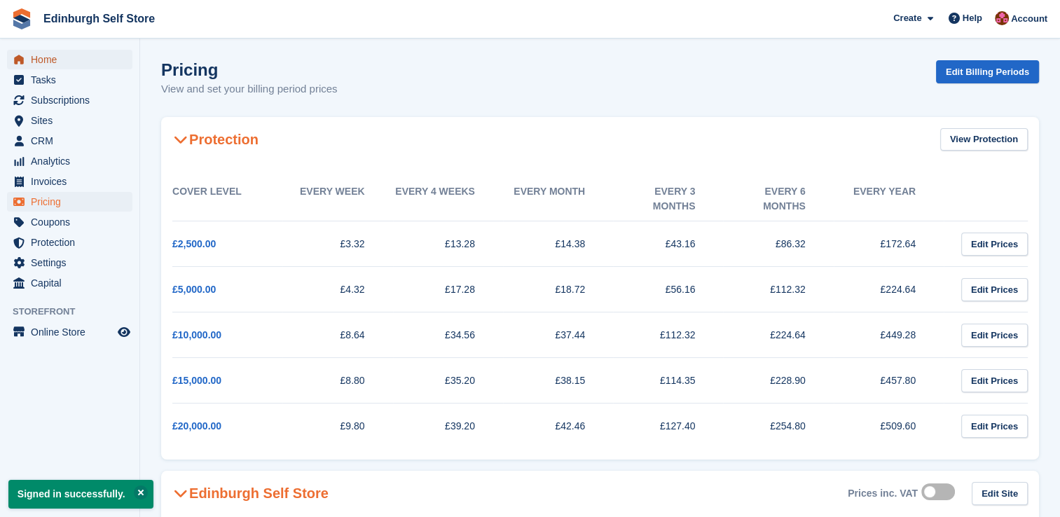
click at [68, 64] on span "Home" at bounding box center [73, 60] width 84 height 20
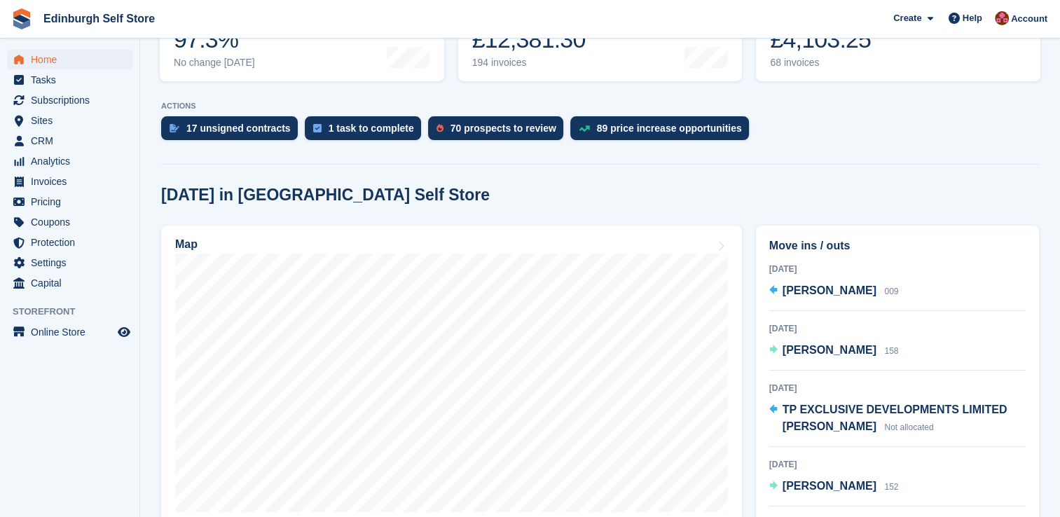
scroll to position [252, 0]
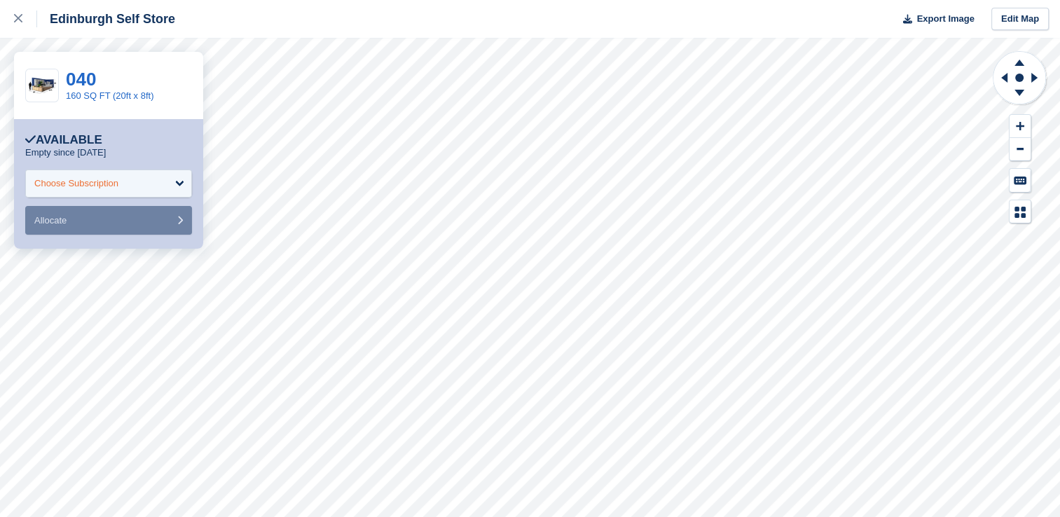
click at [185, 182] on div "Choose Subscription" at bounding box center [108, 184] width 167 height 28
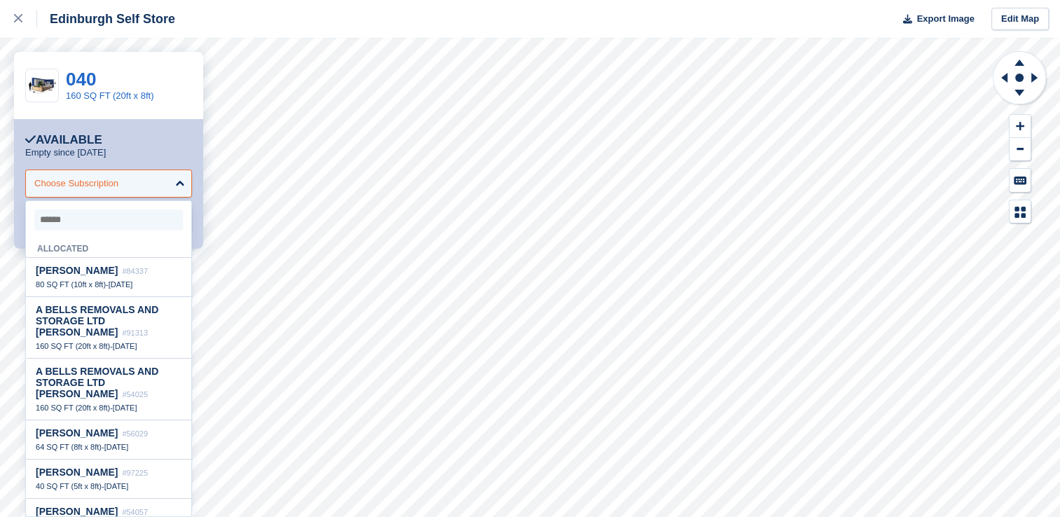
click at [185, 182] on div "Choose Subscription" at bounding box center [108, 184] width 167 height 28
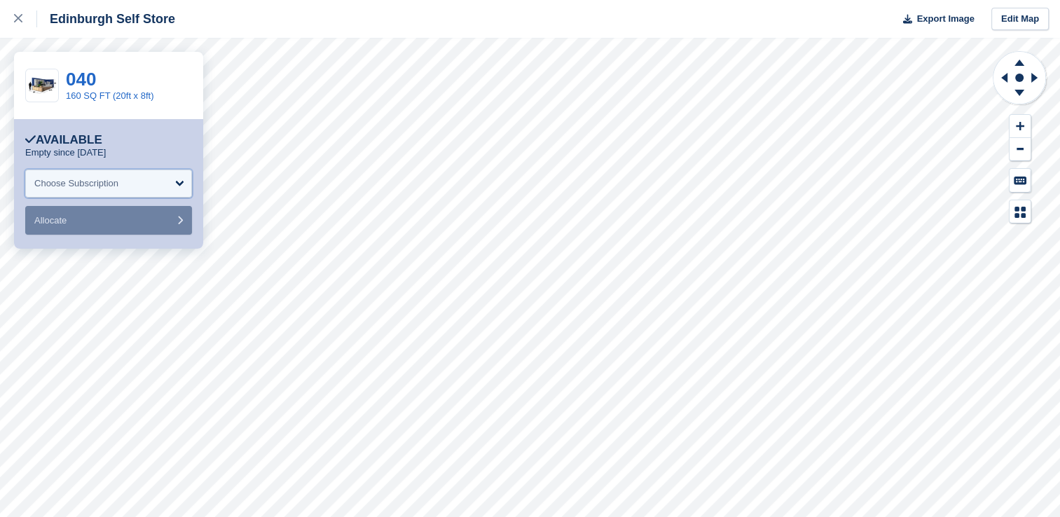
click at [185, 182] on div "Choose Subscription" at bounding box center [108, 184] width 167 height 28
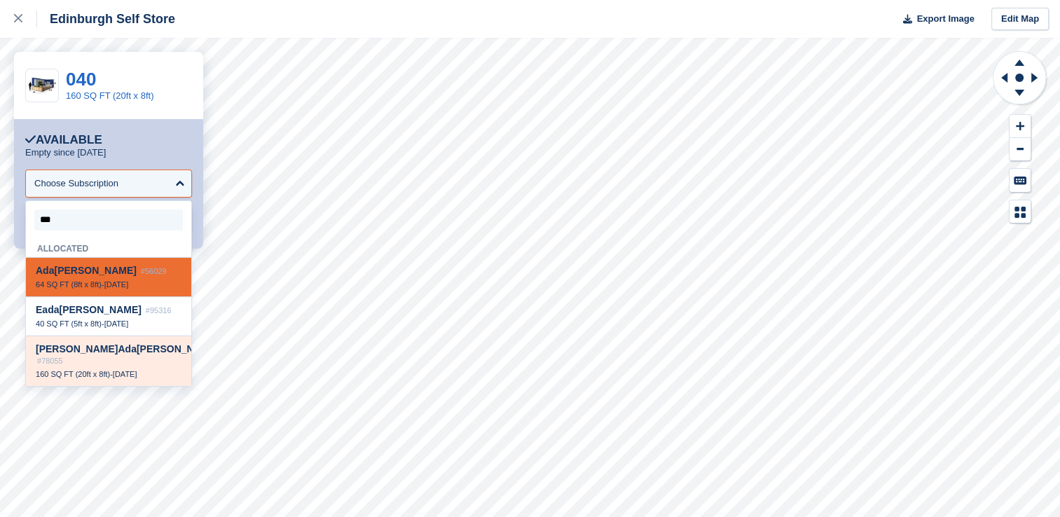
click at [113, 369] on div "160 SQ FT (20ft x 8ft) - 24 Mar" at bounding box center [109, 374] width 146 height 10
type input "***"
select select "*****"
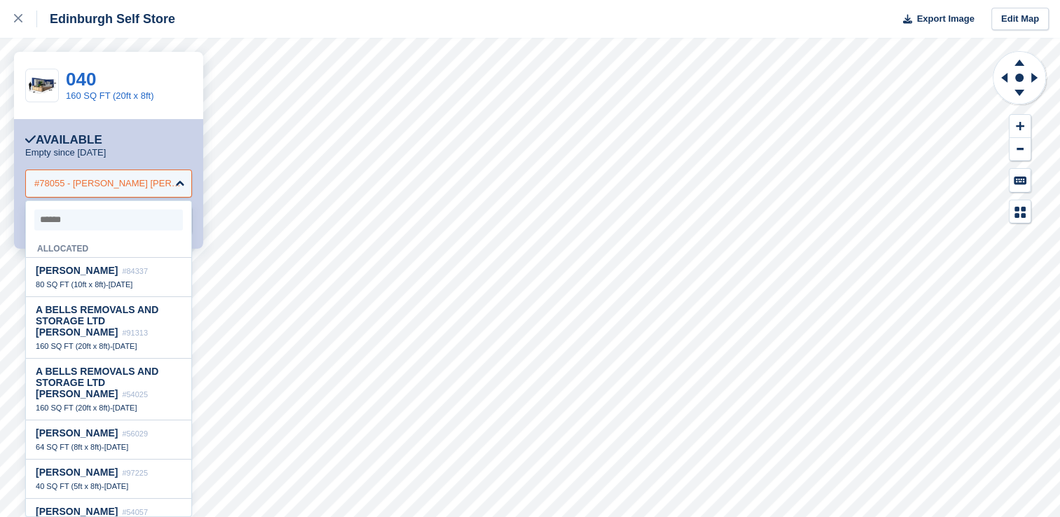
click at [134, 186] on div "#78055 - Neil Adam Sinclair" at bounding box center [108, 184] width 149 height 14
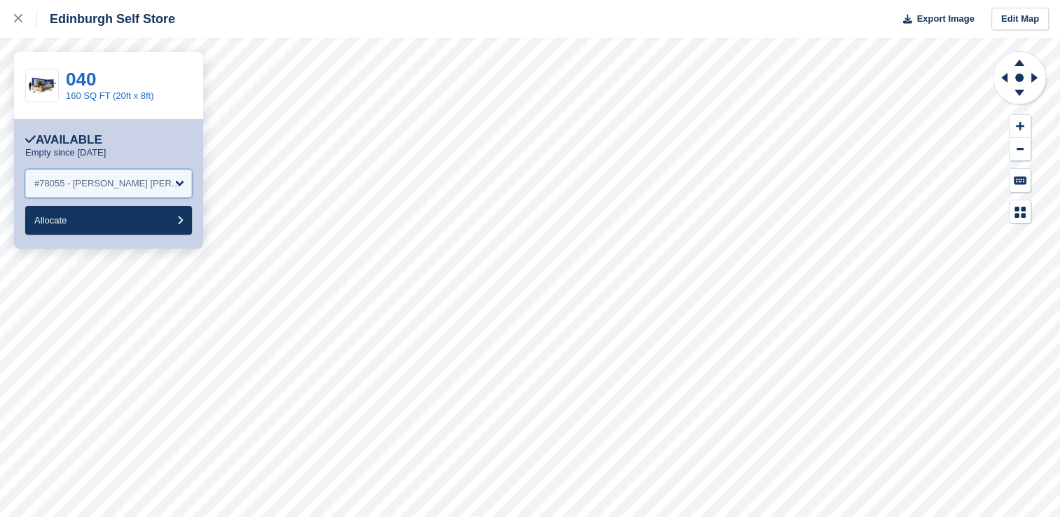
click at [134, 186] on div "#78055 - Neil Adam Sinclair" at bounding box center [108, 184] width 149 height 14
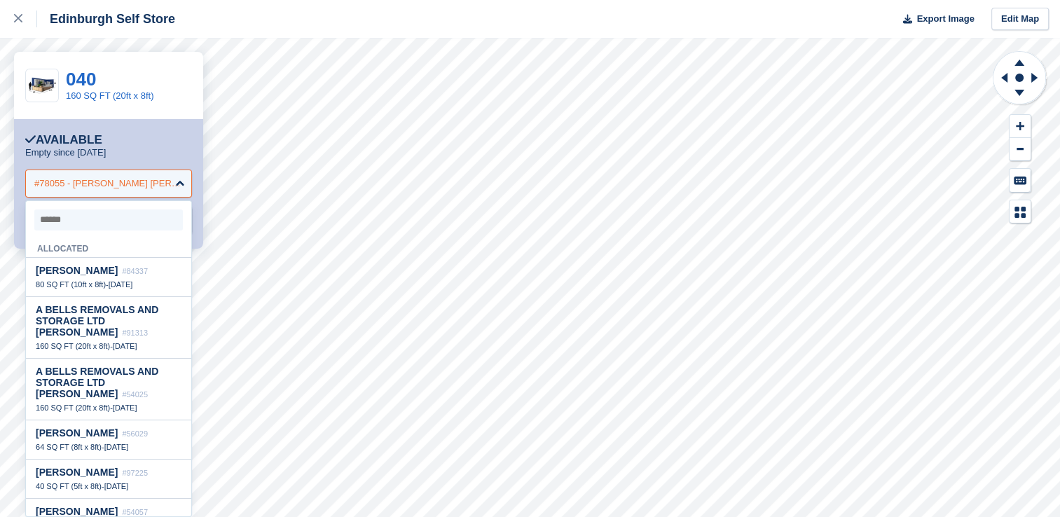
click at [134, 186] on div "#78055 - Neil Adam Sinclair" at bounding box center [108, 184] width 149 height 14
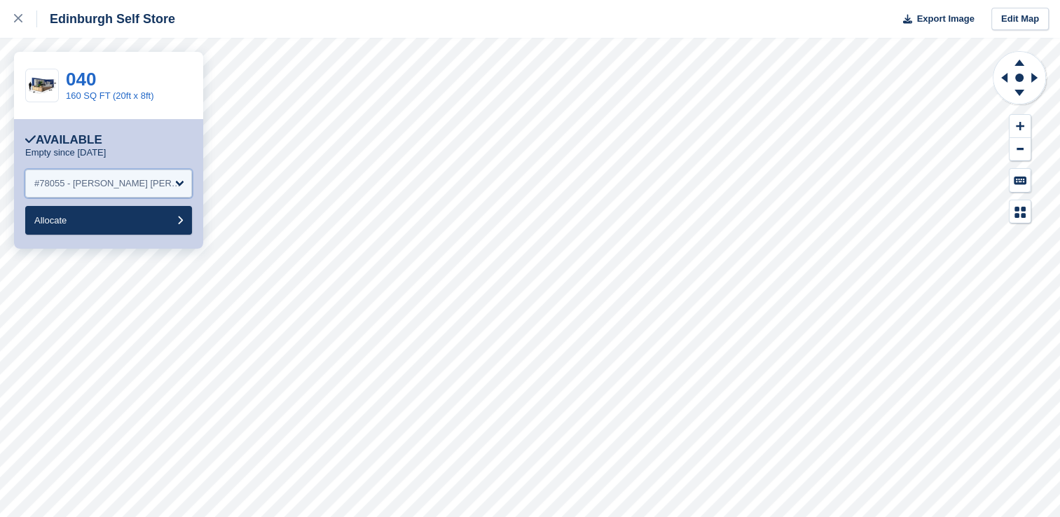
click at [134, 186] on div "#78055 - Neil Adam Sinclair" at bounding box center [108, 184] width 149 height 14
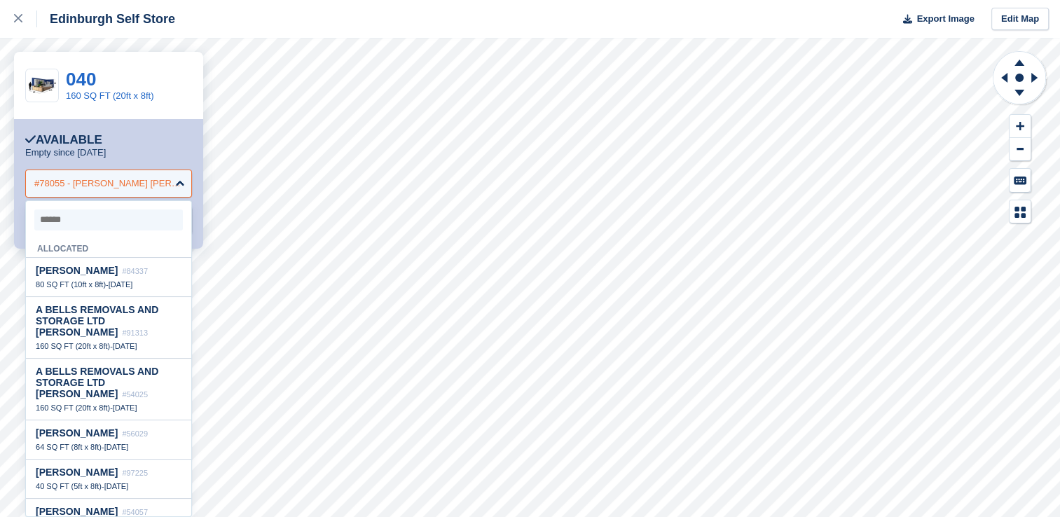
click at [134, 186] on div "#78055 - Neil Adam Sinclair" at bounding box center [108, 184] width 149 height 14
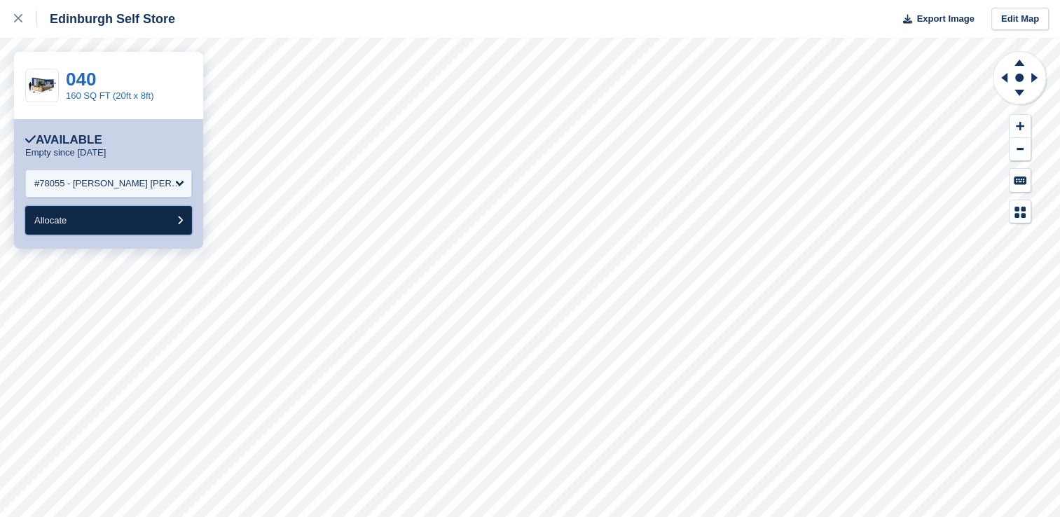
click at [125, 221] on button "Allocate" at bounding box center [108, 220] width 167 height 29
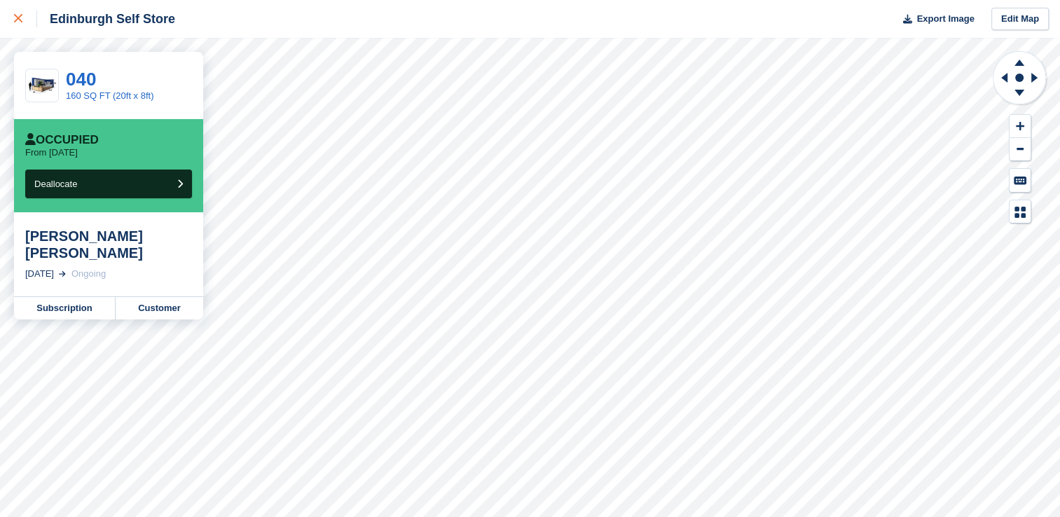
click at [12, 23] on link at bounding box center [18, 19] width 37 height 38
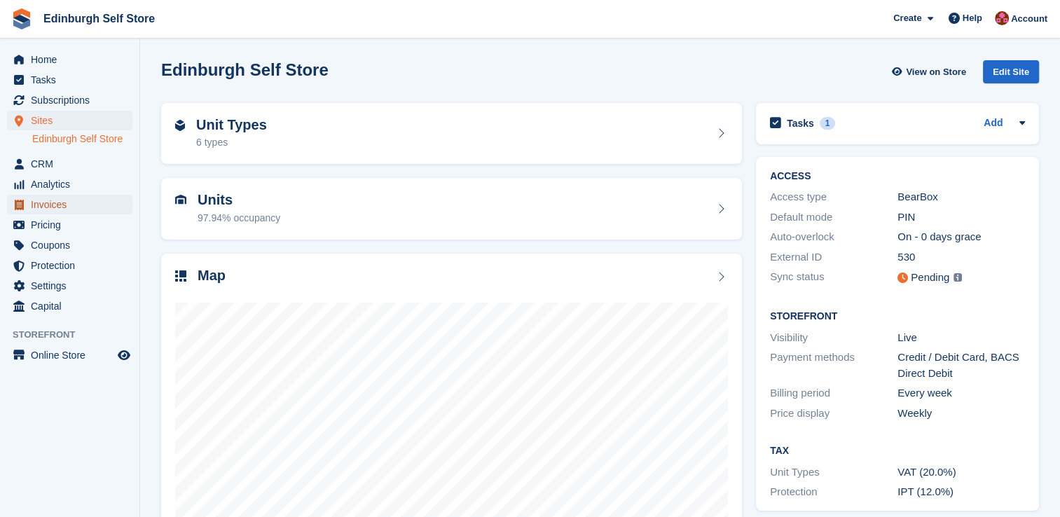
click at [74, 209] on span "Invoices" at bounding box center [73, 205] width 84 height 20
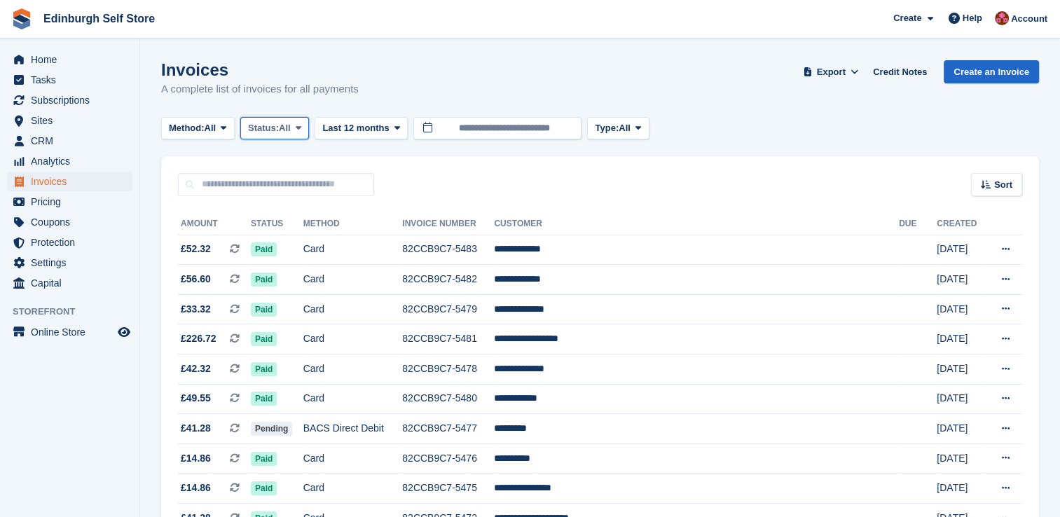
click at [301, 127] on icon at bounding box center [299, 127] width 6 height 9
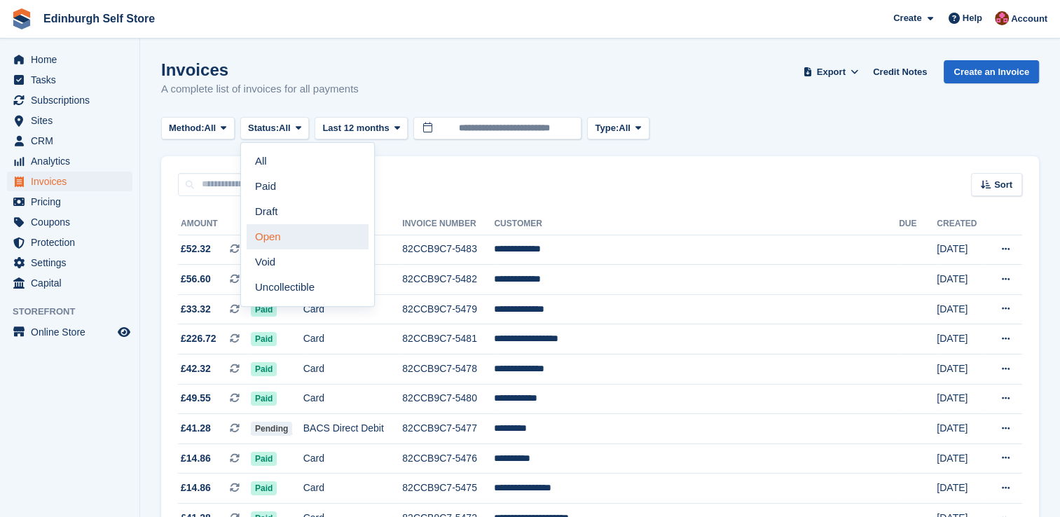
click at [315, 233] on link "Open" at bounding box center [308, 236] width 122 height 25
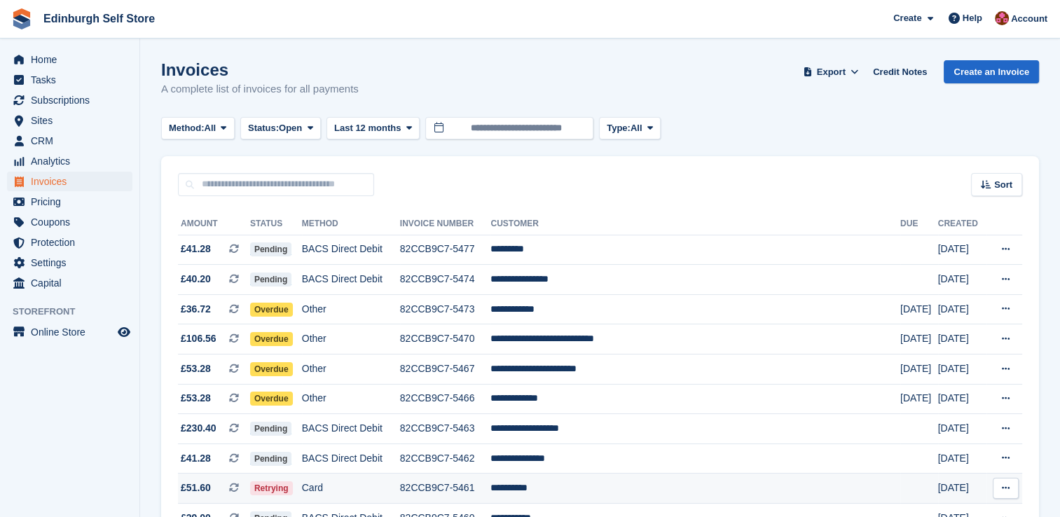
click at [573, 491] on td "**********" at bounding box center [696, 489] width 410 height 30
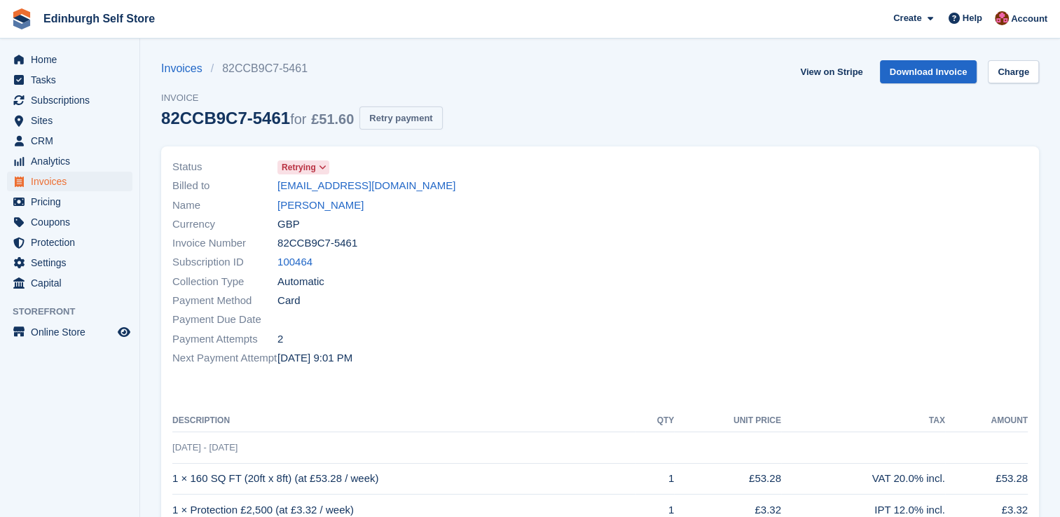
click at [398, 122] on button "Retry payment" at bounding box center [401, 118] width 83 height 23
click at [598, 64] on div "Invoices 82CCB9C7-5461 Invoice 82CCB9C7-5461 for £51.60 Retrying... View on Str…" at bounding box center [600, 103] width 878 height 86
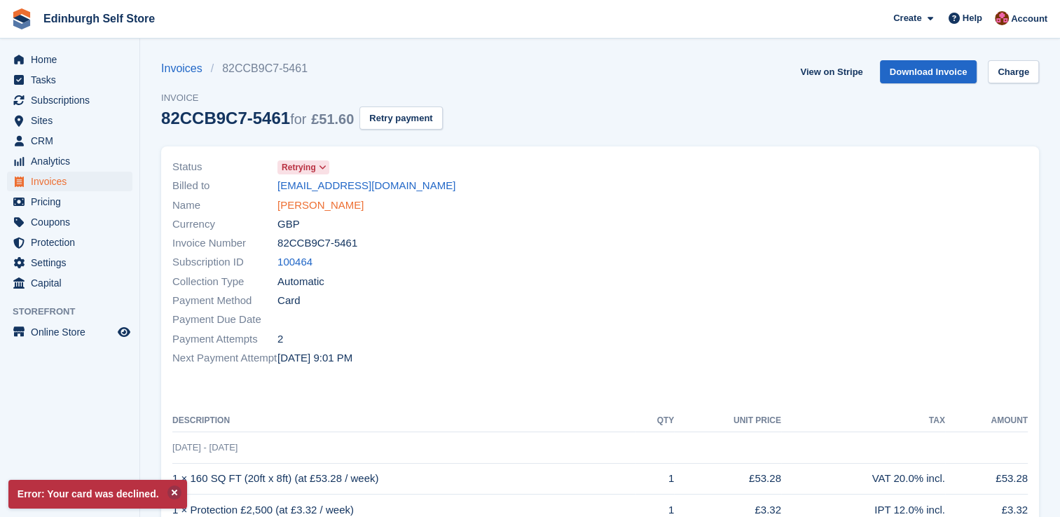
click at [308, 209] on link "Haroon Ali" at bounding box center [321, 206] width 86 height 16
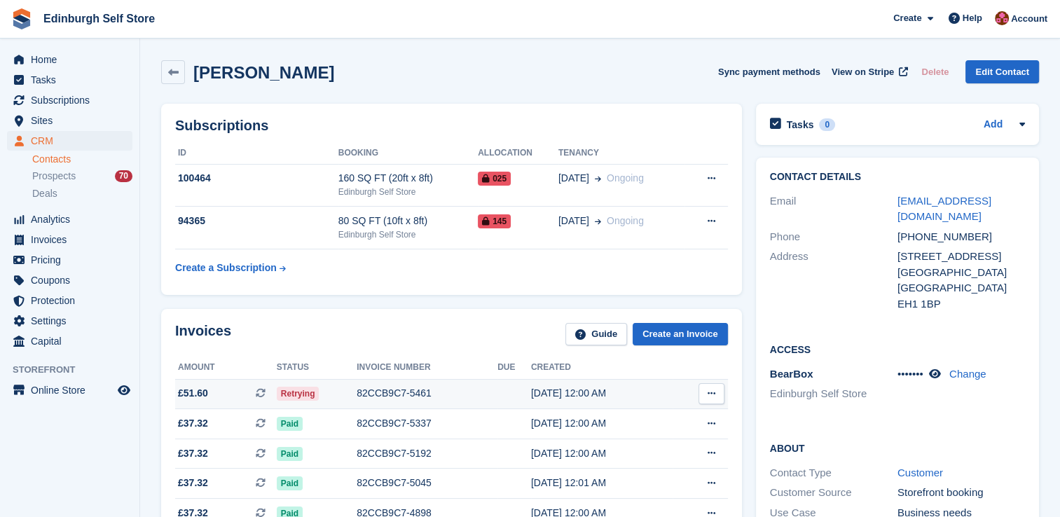
click at [397, 394] on div "82CCB9C7-5461" at bounding box center [427, 393] width 141 height 15
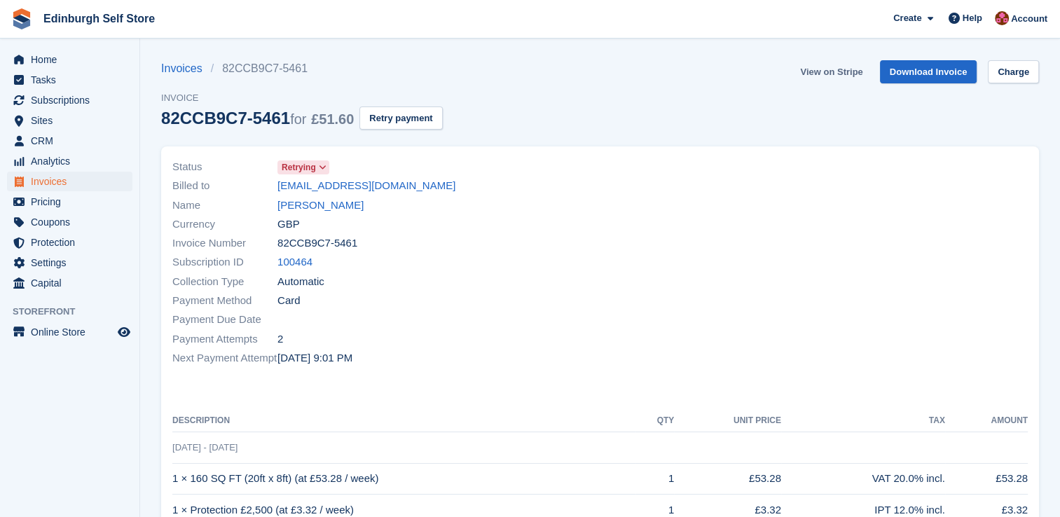
click at [820, 69] on link "View on Stripe" at bounding box center [832, 71] width 74 height 23
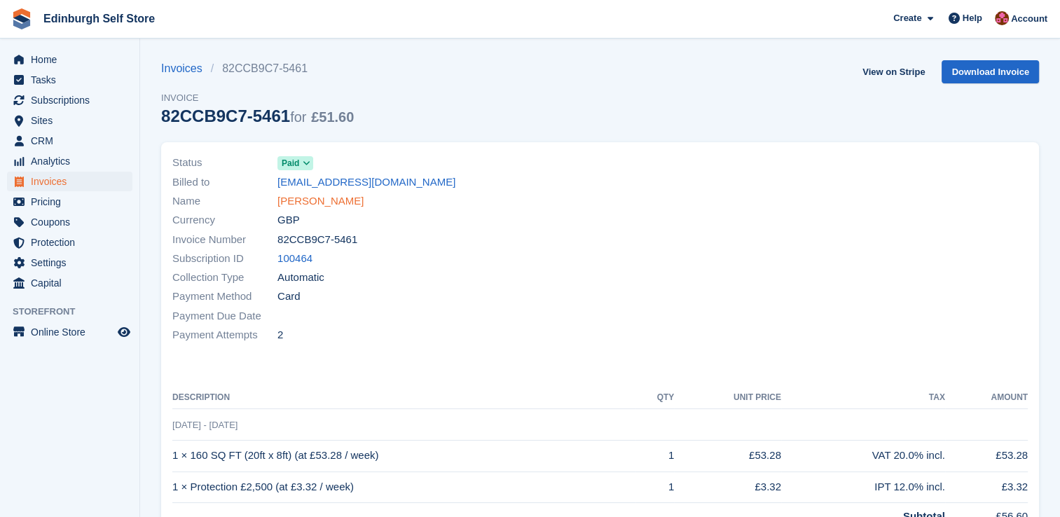
click at [311, 202] on link "[PERSON_NAME]" at bounding box center [321, 201] width 86 height 16
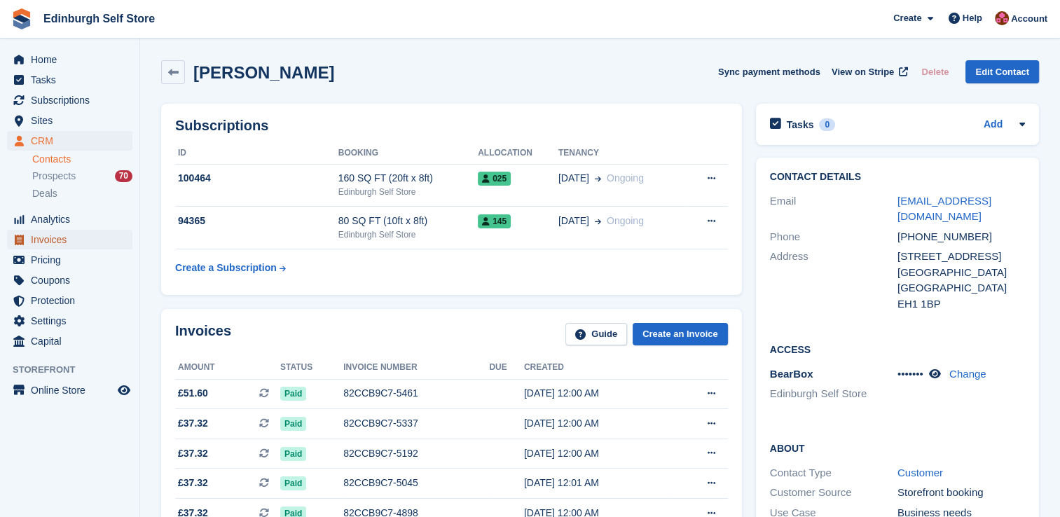
click at [97, 241] on span "Invoices" at bounding box center [73, 240] width 84 height 20
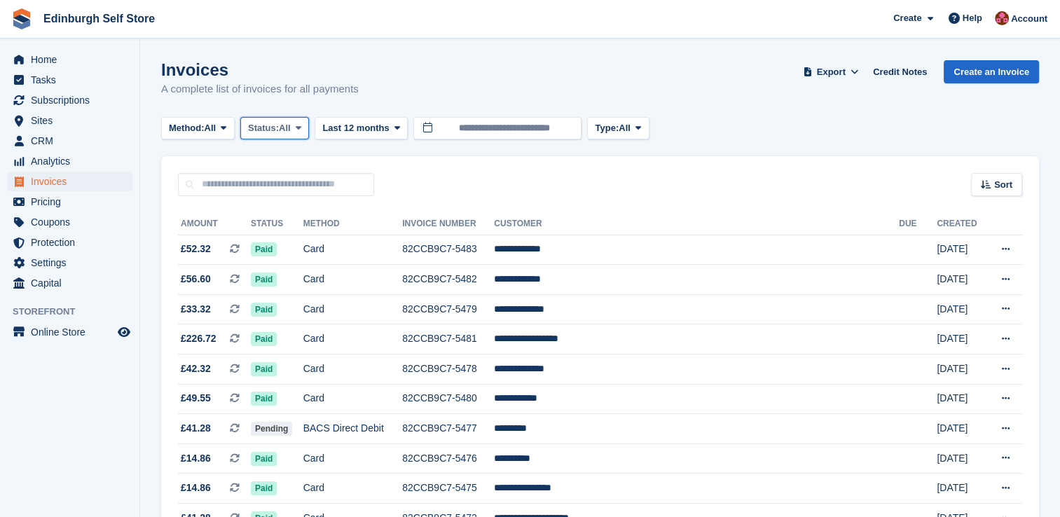
click at [301, 126] on icon at bounding box center [299, 127] width 6 height 9
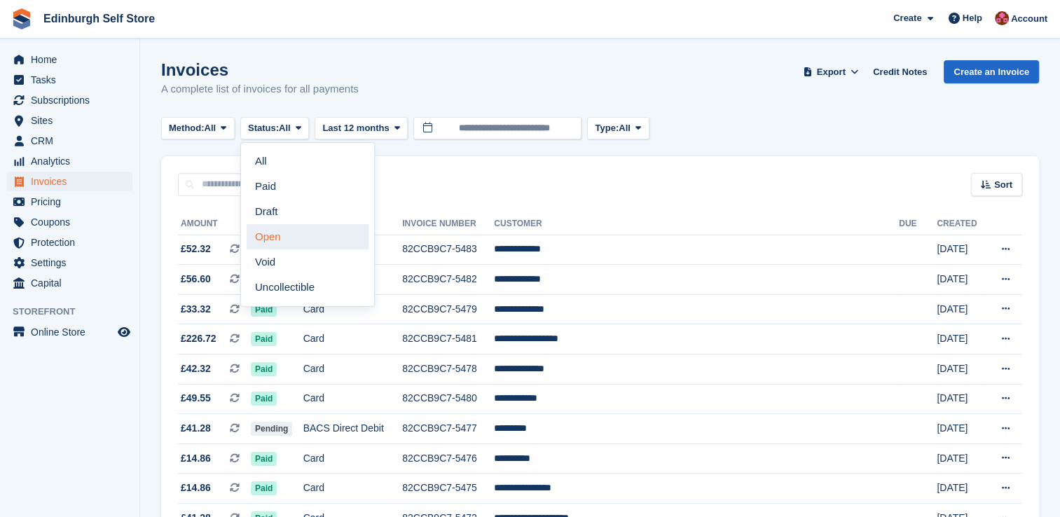
click at [301, 234] on link "Open" at bounding box center [308, 236] width 122 height 25
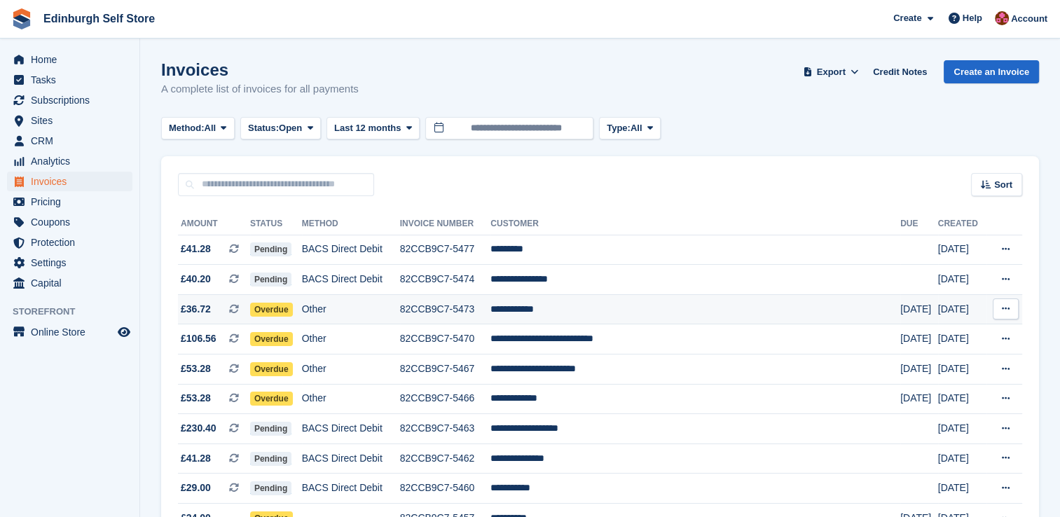
click at [575, 312] on td "**********" at bounding box center [696, 309] width 410 height 30
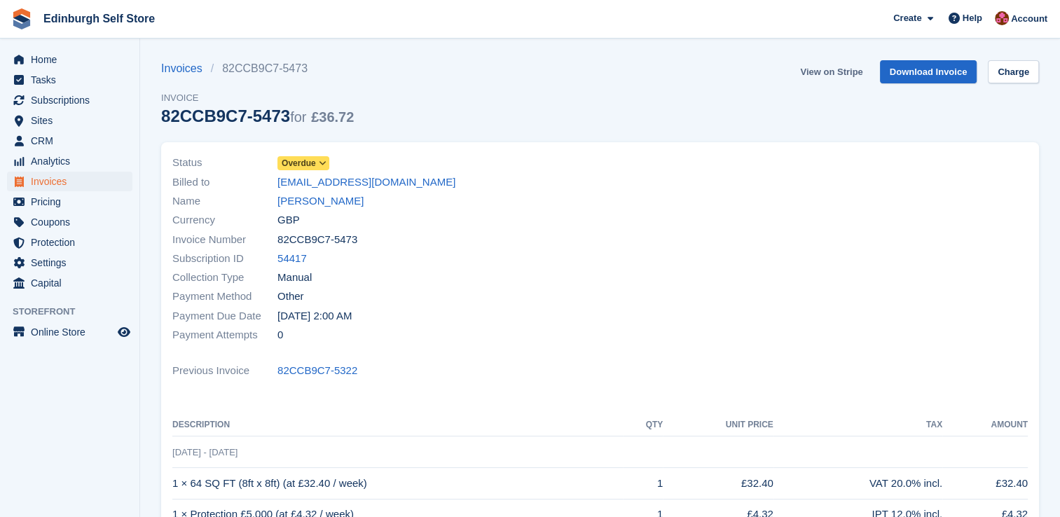
click at [830, 71] on link "View on Stripe" at bounding box center [832, 71] width 74 height 23
click at [78, 184] on span "Invoices" at bounding box center [73, 182] width 84 height 20
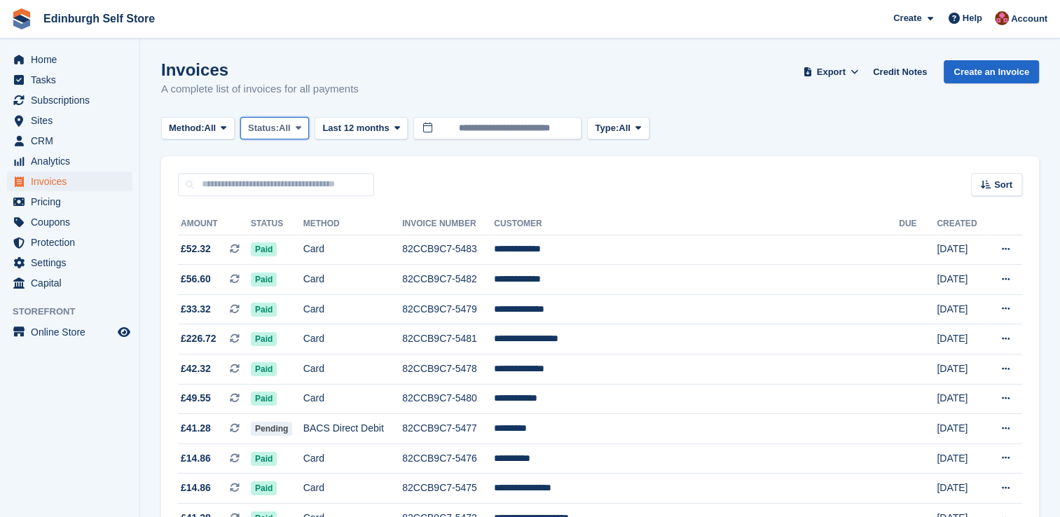
click at [301, 129] on icon at bounding box center [299, 127] width 6 height 9
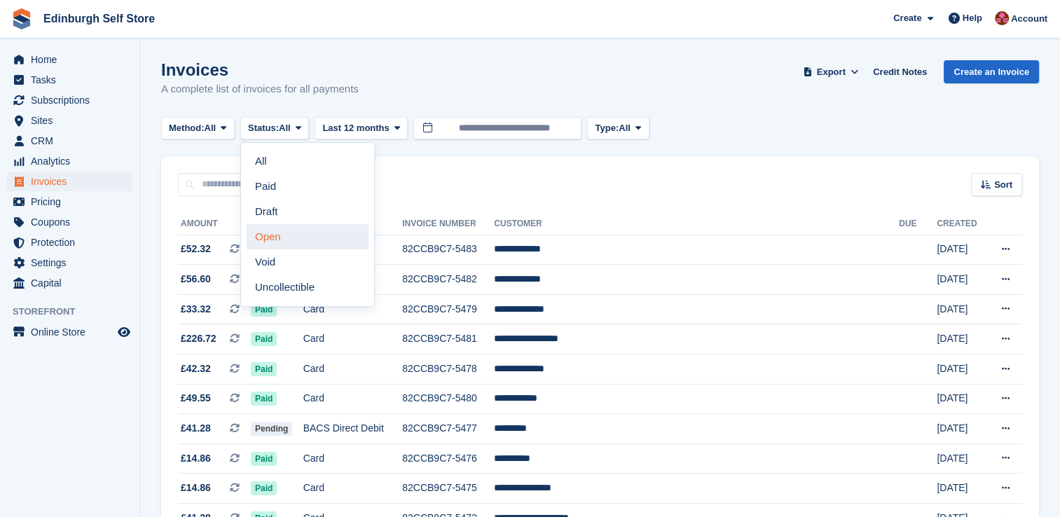
click at [283, 239] on link "Open" at bounding box center [308, 236] width 122 height 25
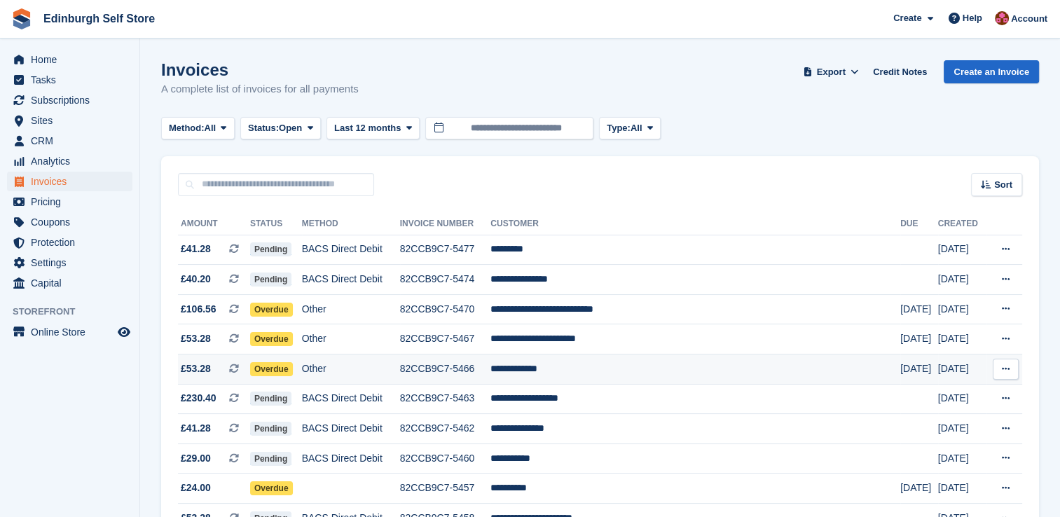
click at [568, 370] on td "**********" at bounding box center [696, 370] width 410 height 30
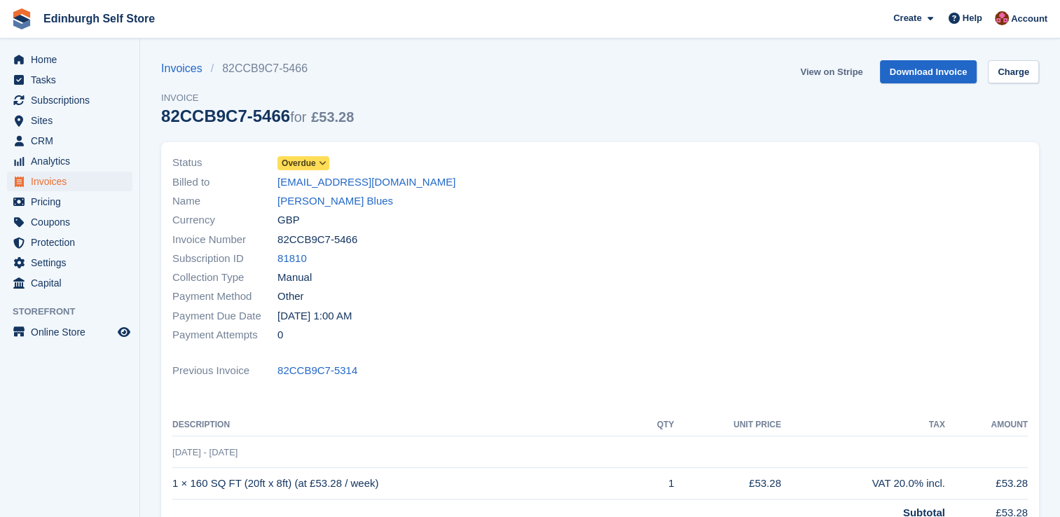
click at [818, 74] on link "View on Stripe" at bounding box center [832, 71] width 74 height 23
click at [91, 178] on span "Invoices" at bounding box center [73, 182] width 84 height 20
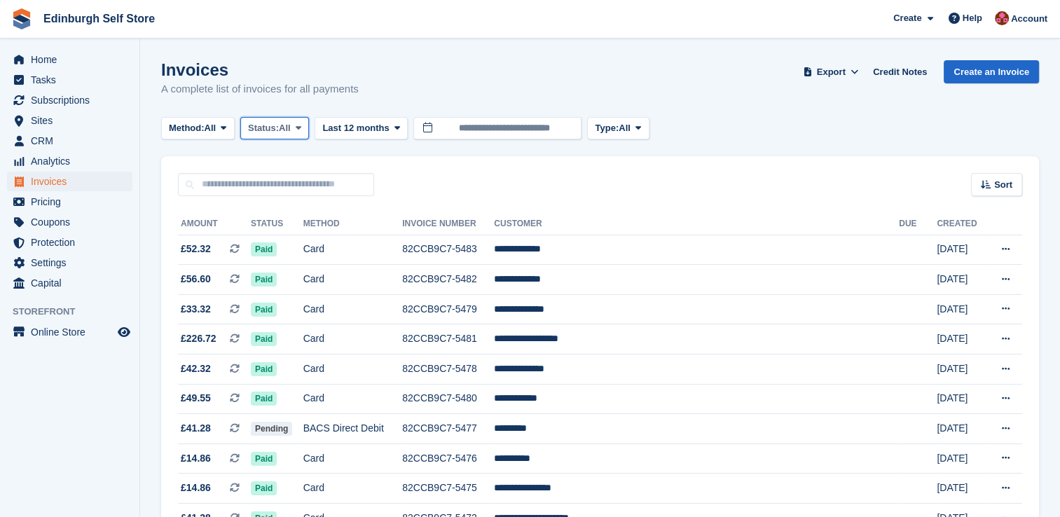
click at [301, 125] on icon at bounding box center [299, 127] width 6 height 9
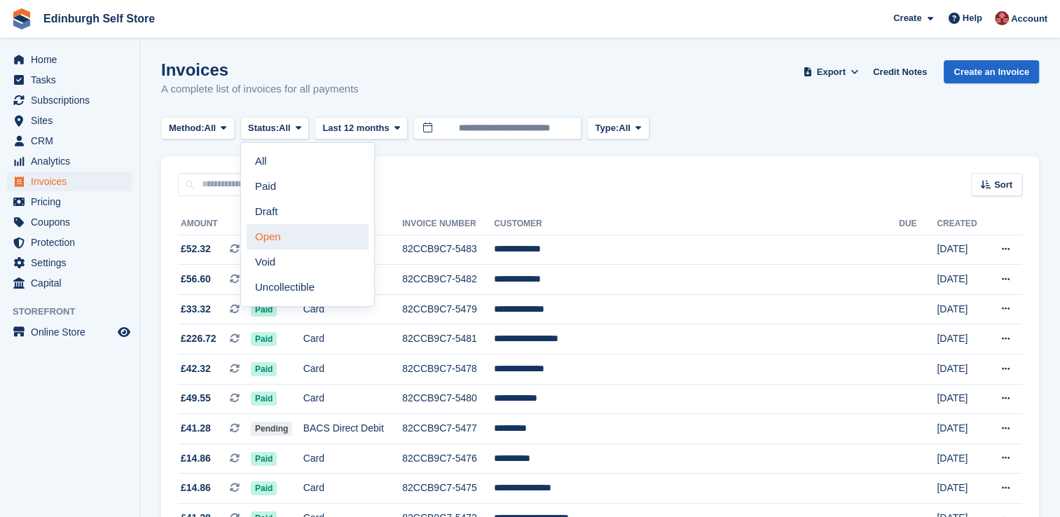
click at [288, 242] on link "Open" at bounding box center [308, 236] width 122 height 25
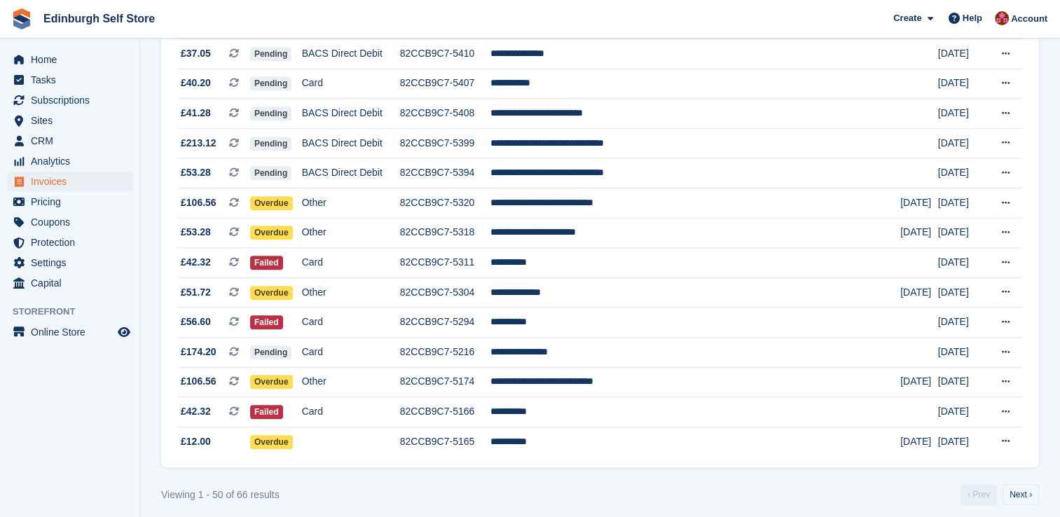
scroll to position [1287, 0]
